Goal: Information Seeking & Learning: Understand process/instructions

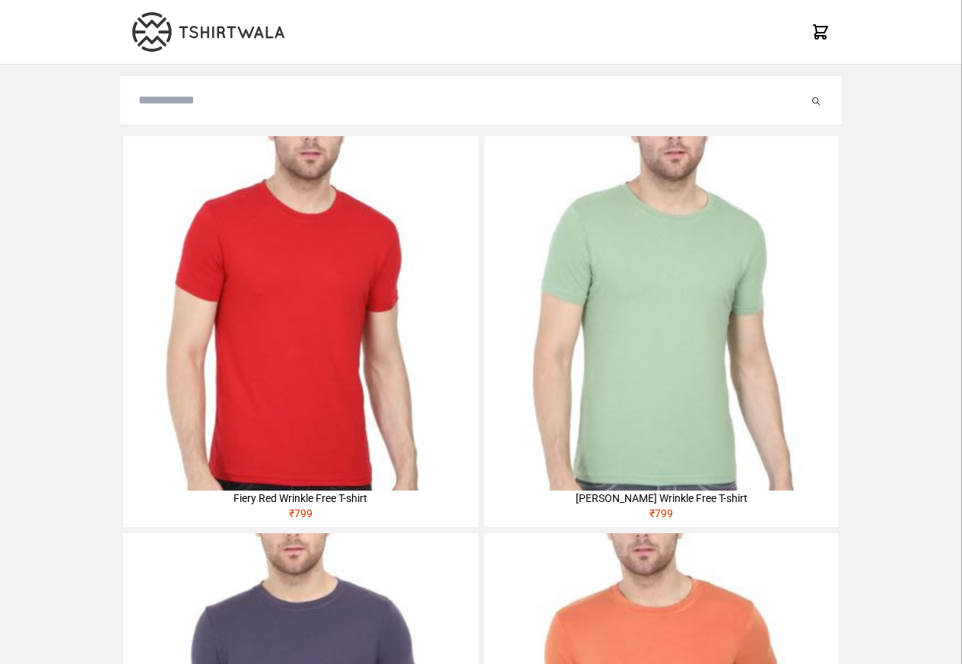
click at [173, 233] on img at bounding box center [300, 313] width 354 height 354
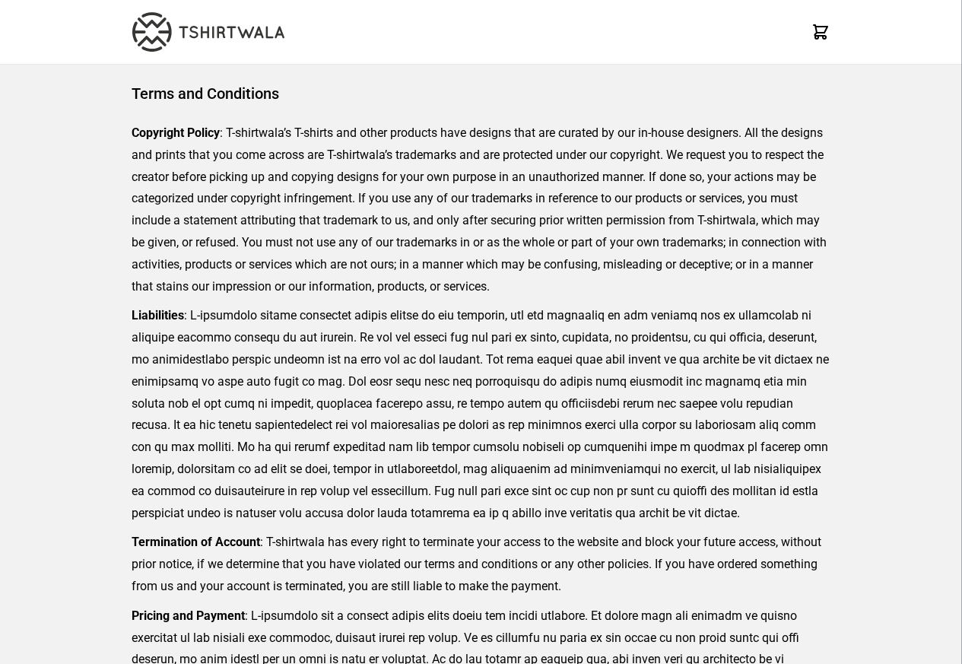
scroll to position [350, 0]
